Goal: Use online tool/utility: Utilize a website feature to perform a specific function

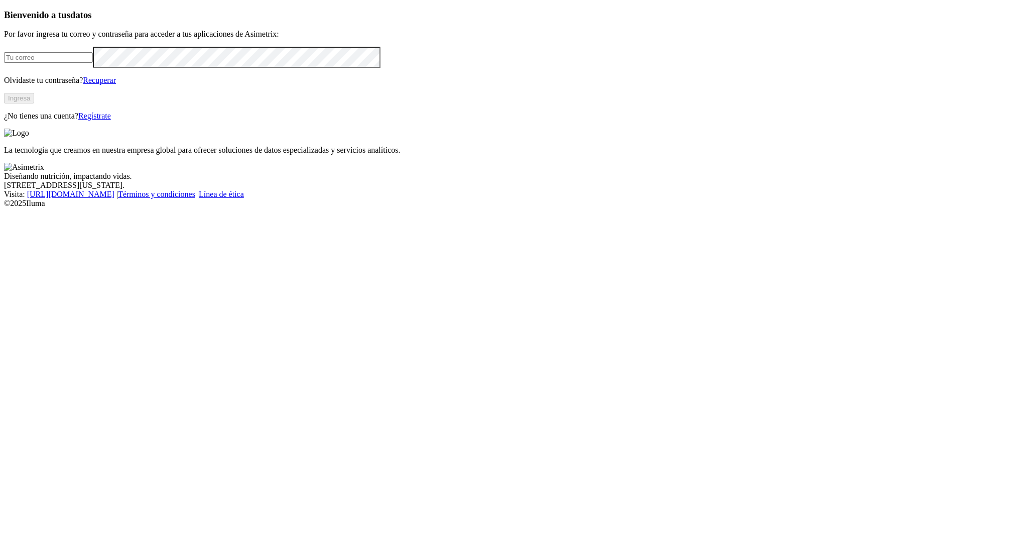
type input "[PERSON_NAME][EMAIL_ADDRESS][PERSON_NAME][DOMAIN_NAME]"
click at [34, 103] on button "Ingresa" at bounding box center [19, 98] width 30 height 11
